Goal: Transaction & Acquisition: Purchase product/service

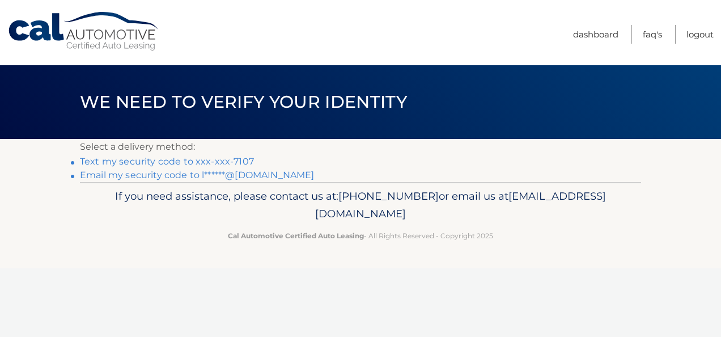
click at [182, 161] on link "Text my security code to xxx-xxx-7107" at bounding box center [167, 161] width 174 height 11
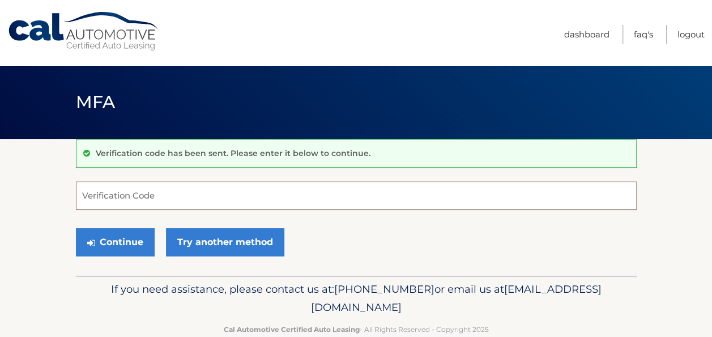
click at [175, 200] on input "Verification Code" at bounding box center [356, 195] width 561 height 28
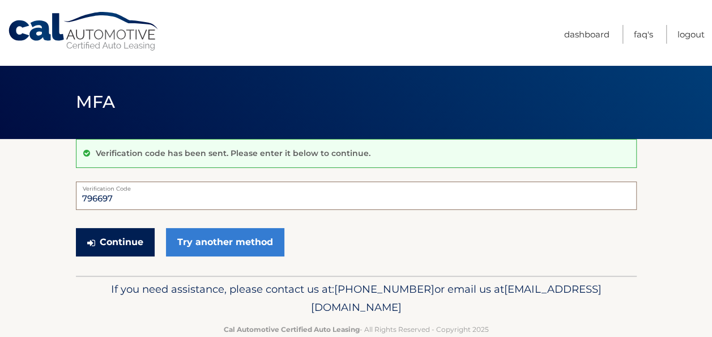
type input "796697"
click at [118, 239] on button "Continue" at bounding box center [115, 242] width 79 height 28
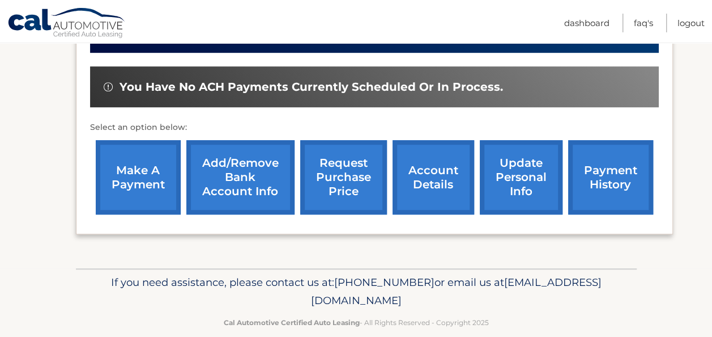
scroll to position [349, 0]
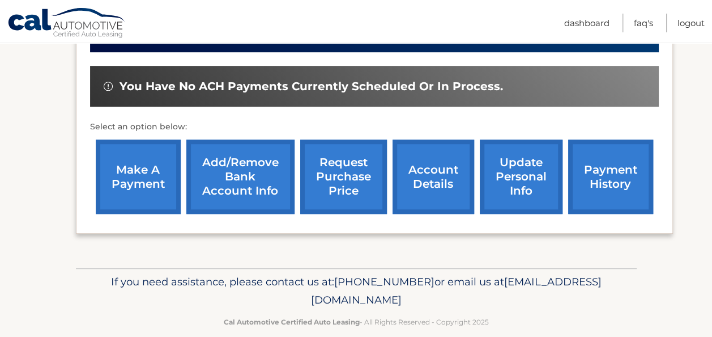
click at [127, 159] on link "make a payment" at bounding box center [138, 176] width 85 height 74
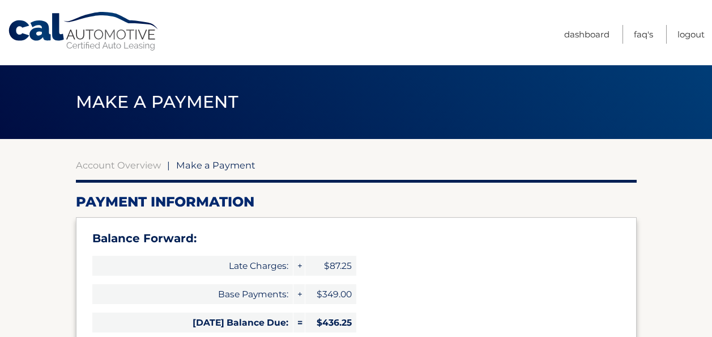
select select "ZmE0MTc1YjktMDY3NC00MTQ1LTkzZmQtM2JiZjU5Y2ZlZDUy"
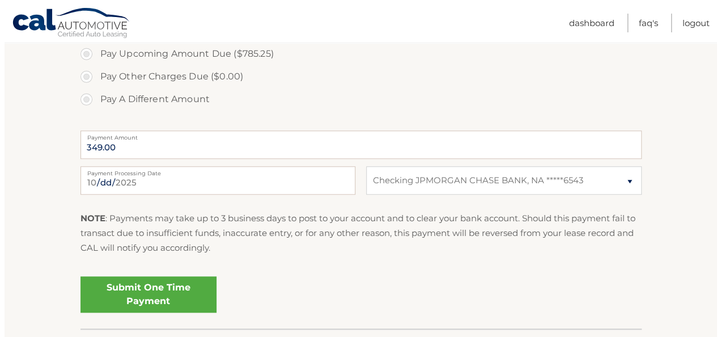
scroll to position [507, 0]
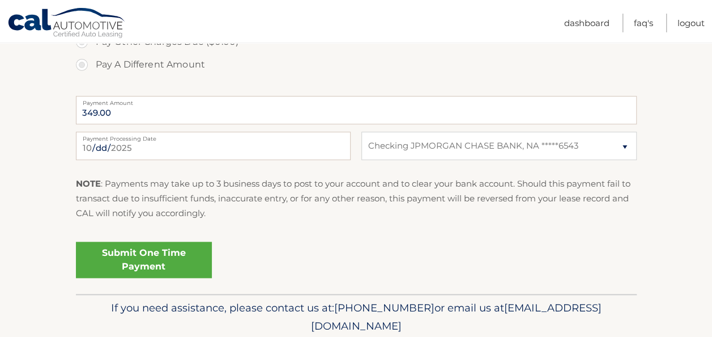
click at [154, 264] on link "Submit One Time Payment" at bounding box center [144, 259] width 136 height 36
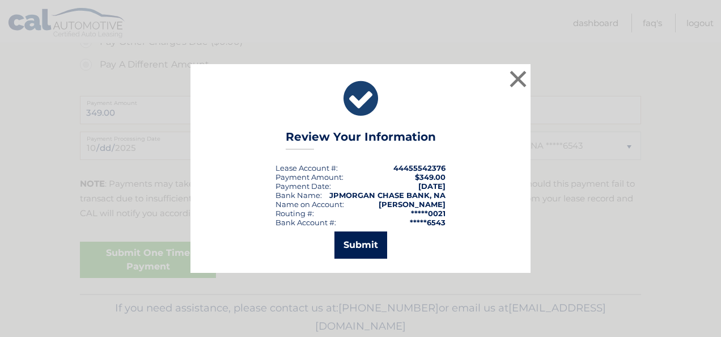
click at [370, 246] on button "Submit" at bounding box center [360, 244] width 53 height 27
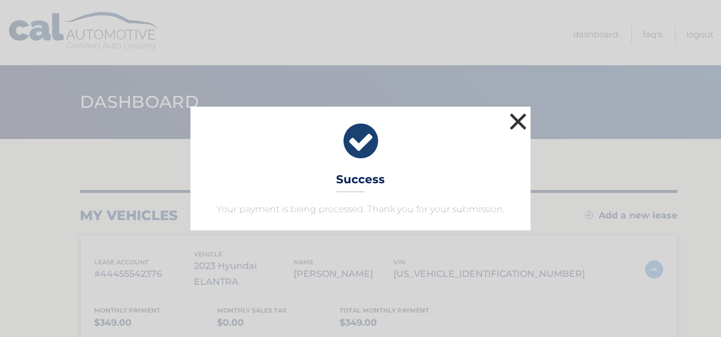
click at [517, 120] on button "×" at bounding box center [518, 121] width 23 height 23
